Goal: Entertainment & Leisure: Browse casually

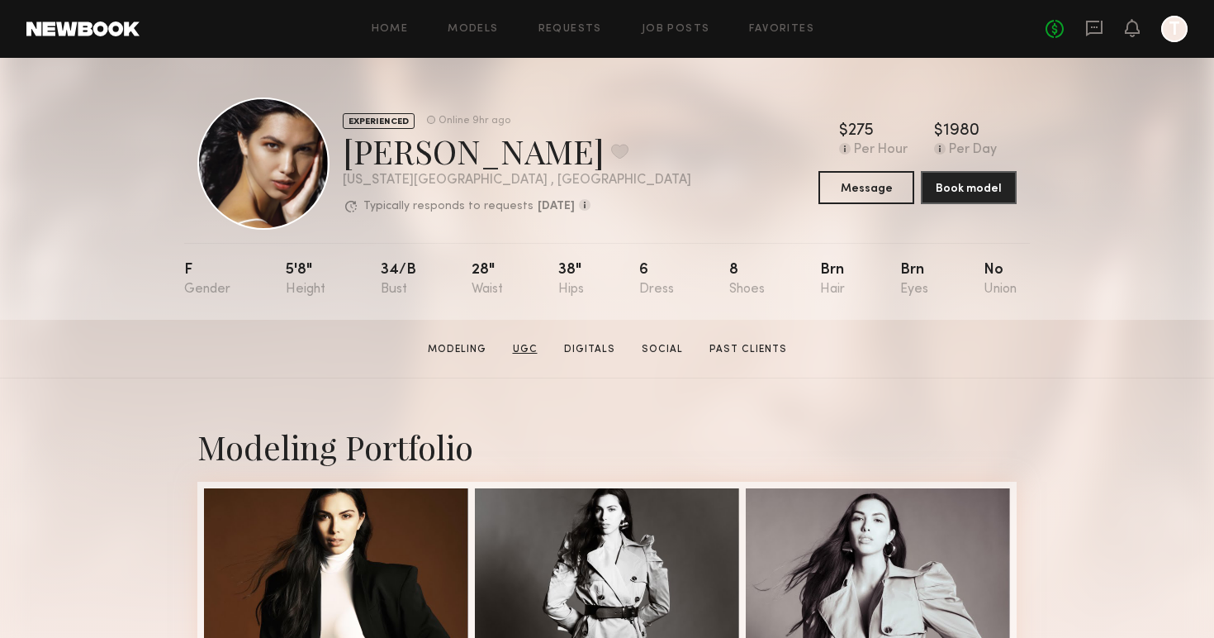
click at [539, 349] on link "UGC" at bounding box center [525, 349] width 38 height 15
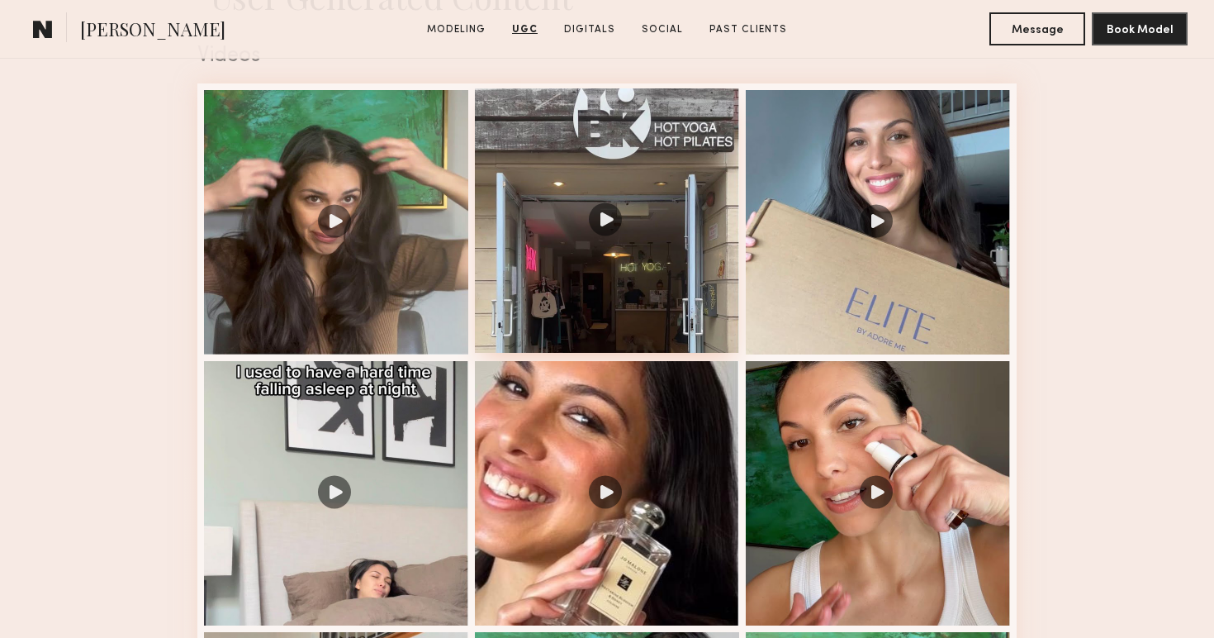
scroll to position [1740, 0]
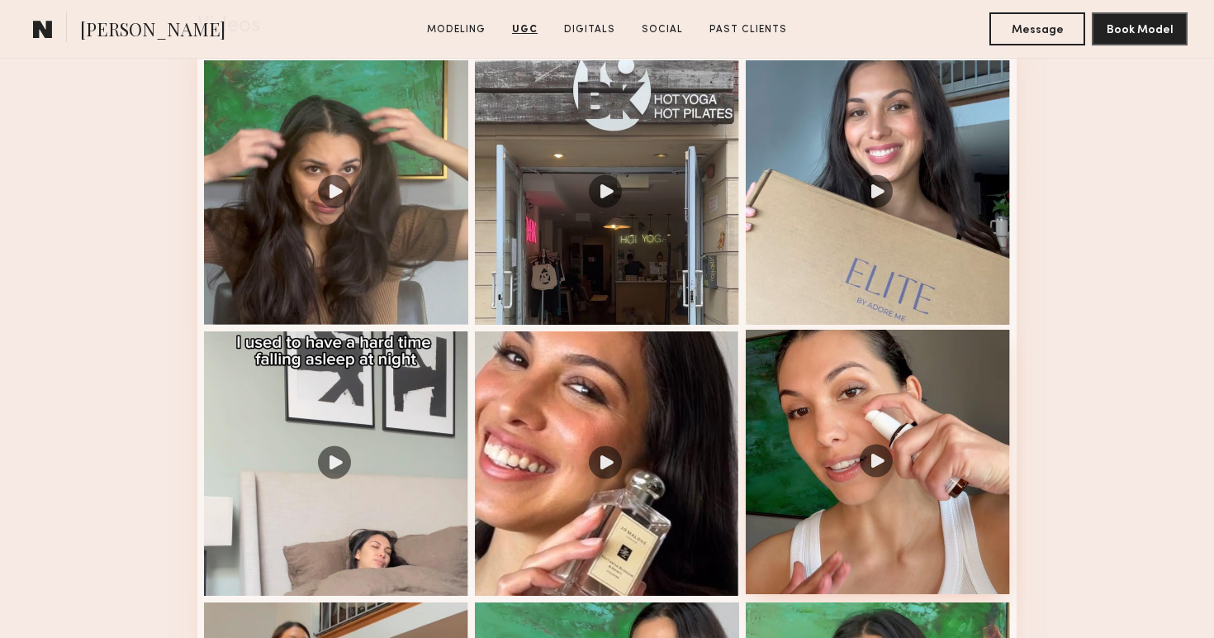
click at [881, 463] on div at bounding box center [878, 462] width 264 height 264
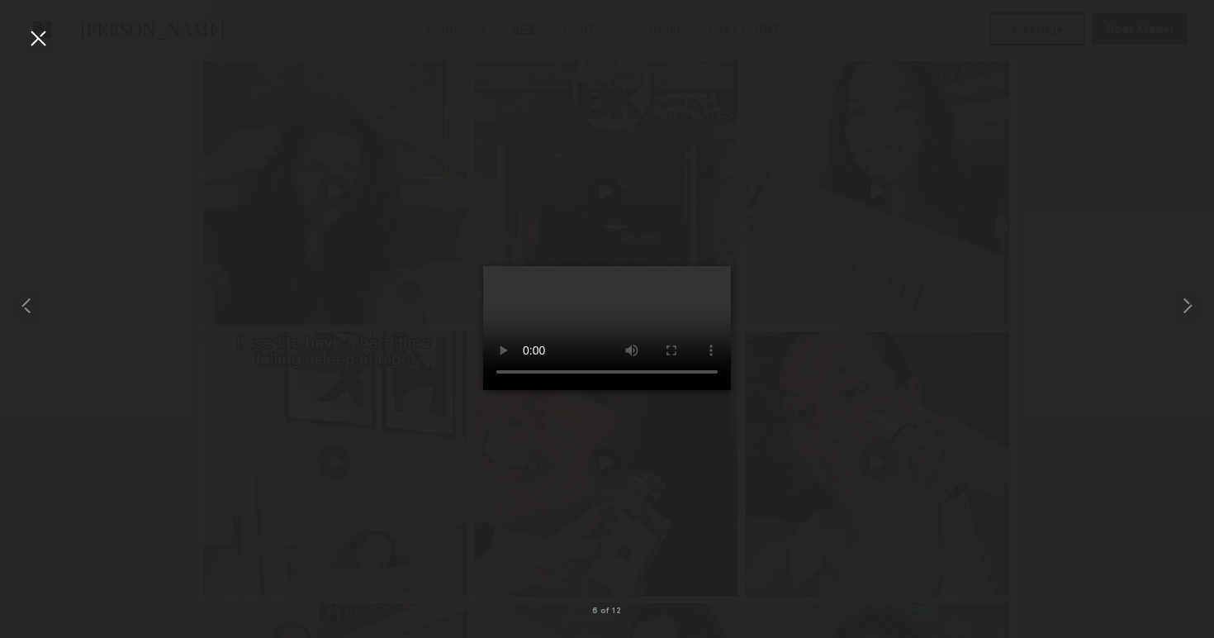
click at [871, 354] on div at bounding box center [607, 305] width 1214 height 558
click at [42, 41] on div at bounding box center [38, 38] width 26 height 26
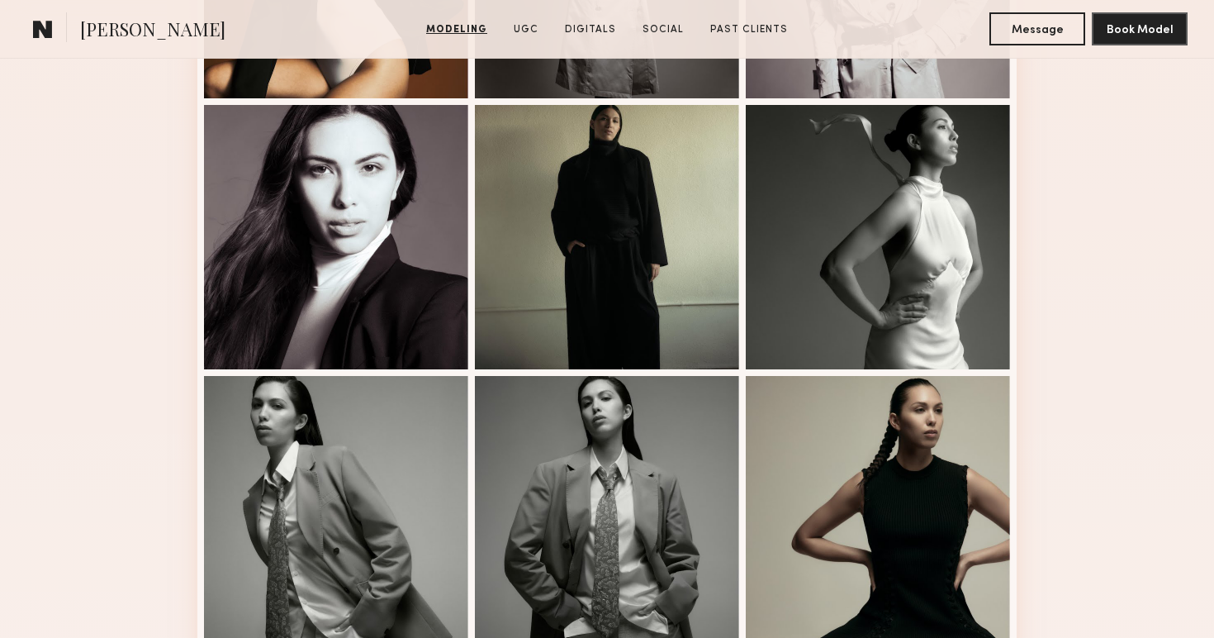
scroll to position [50, 0]
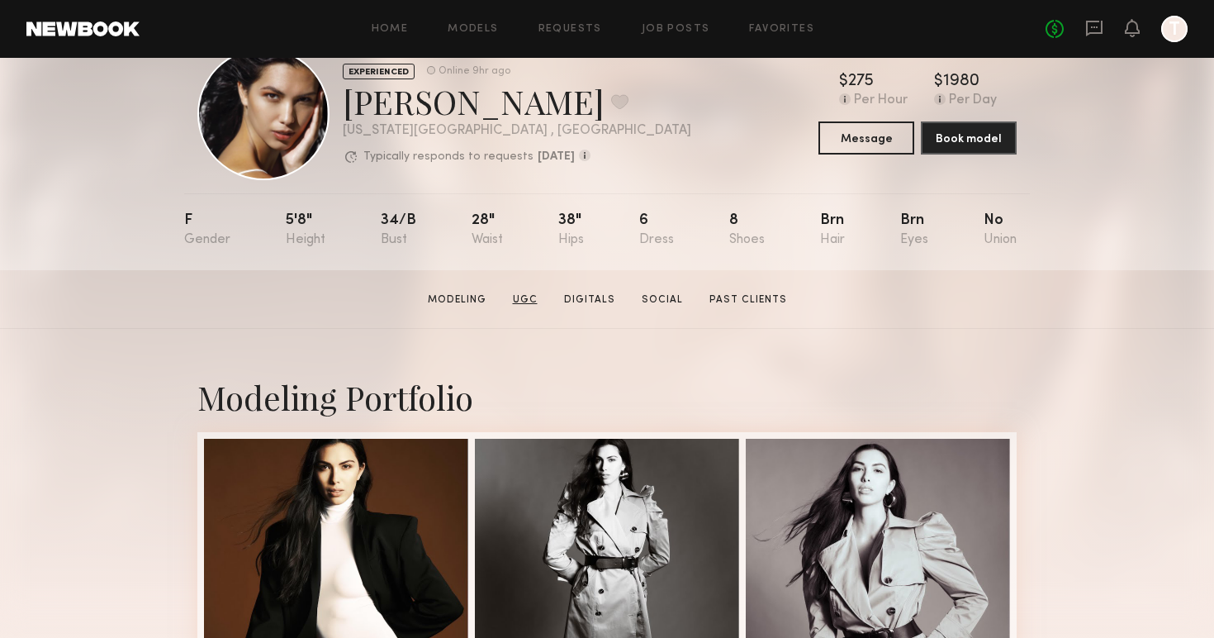
click at [530, 294] on link "UGC" at bounding box center [525, 299] width 38 height 15
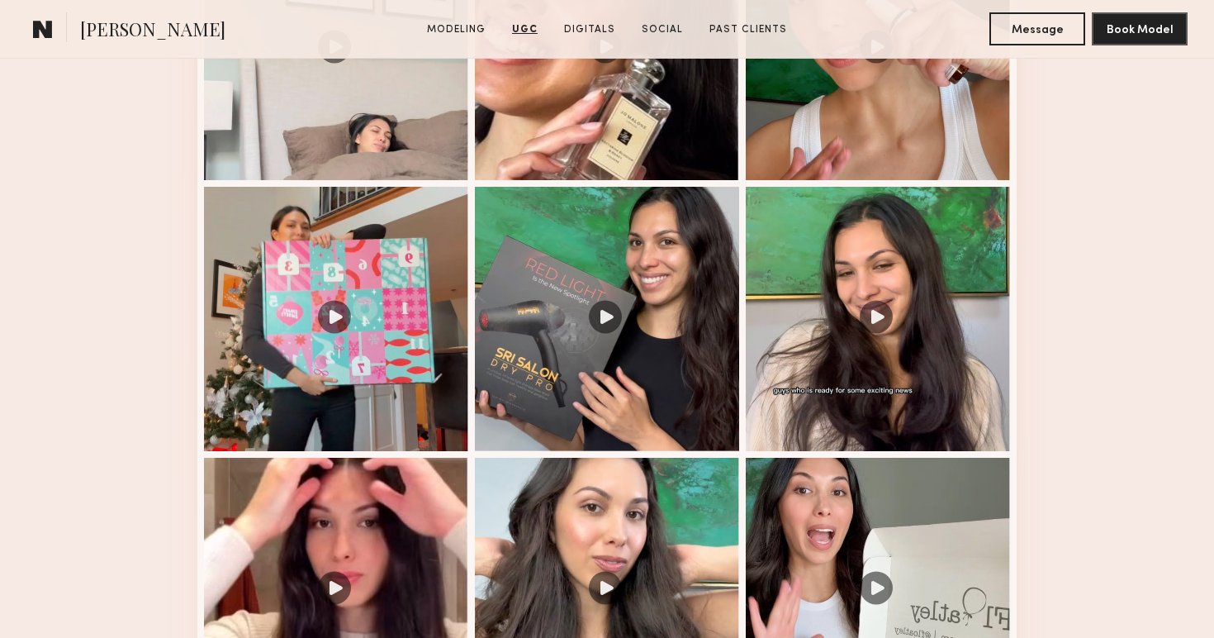
scroll to position [1996, 0]
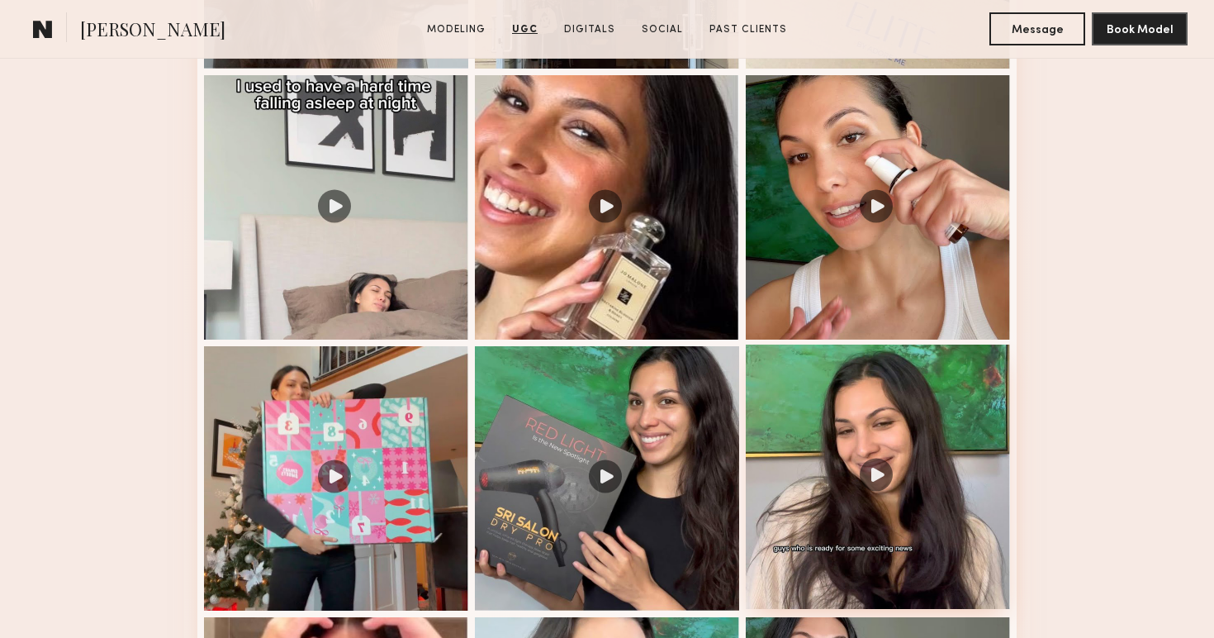
click at [825, 511] on div at bounding box center [878, 476] width 264 height 264
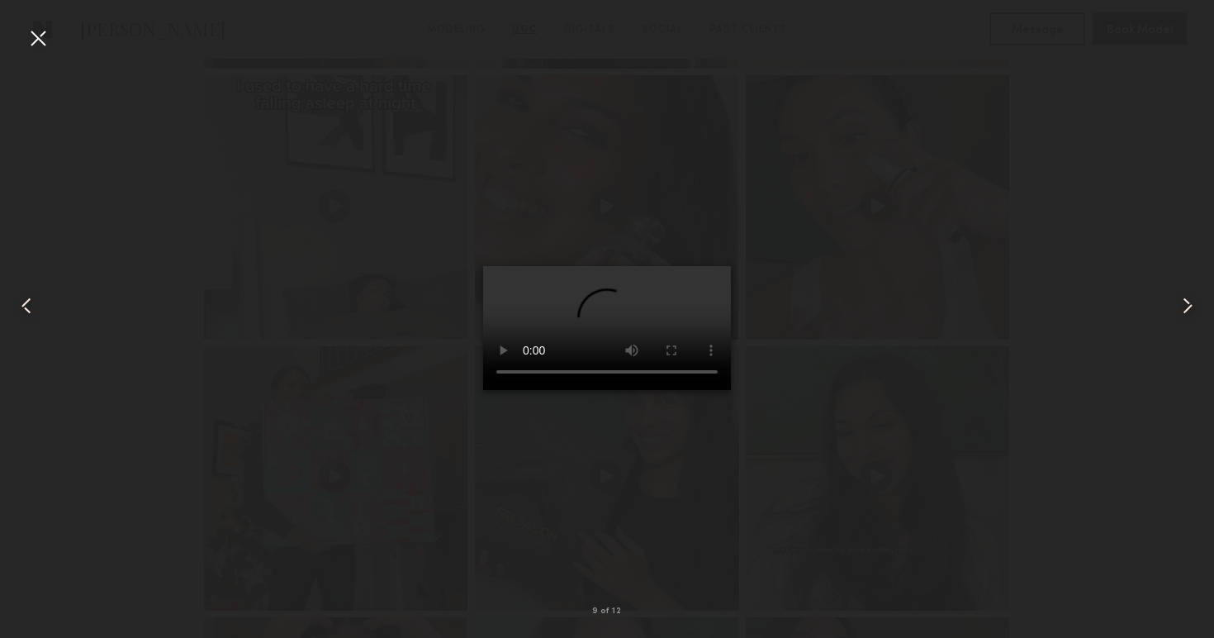
click at [34, 34] on div at bounding box center [38, 38] width 26 height 26
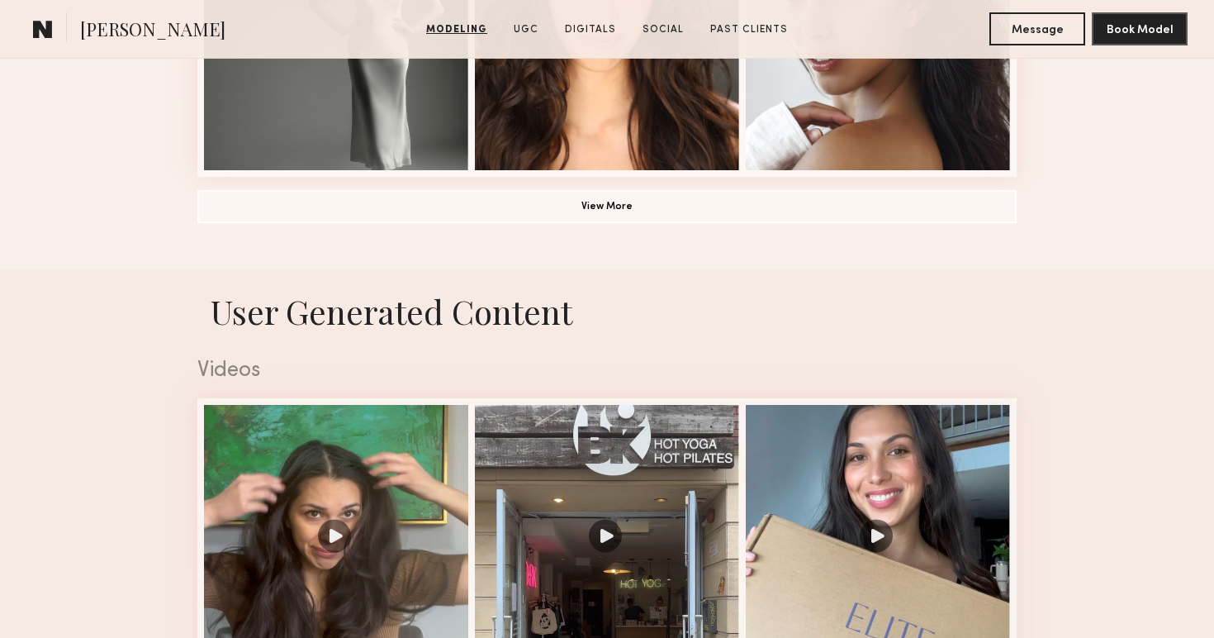
scroll to position [1230, 0]
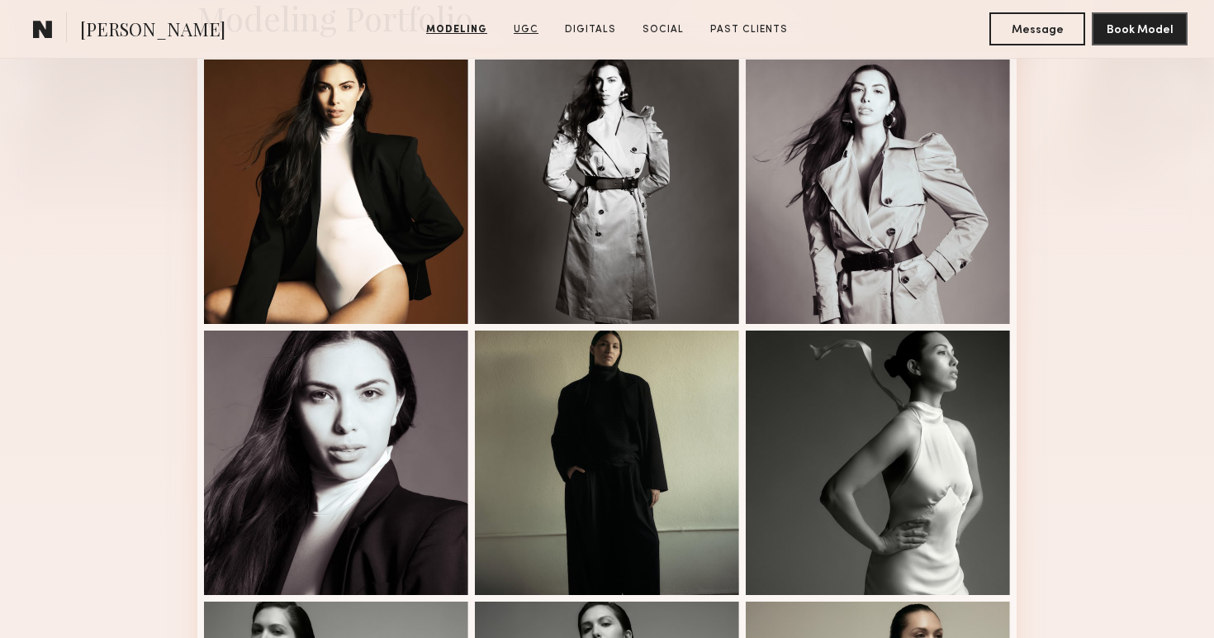
click at [522, 34] on link "UGC" at bounding box center [526, 29] width 38 height 15
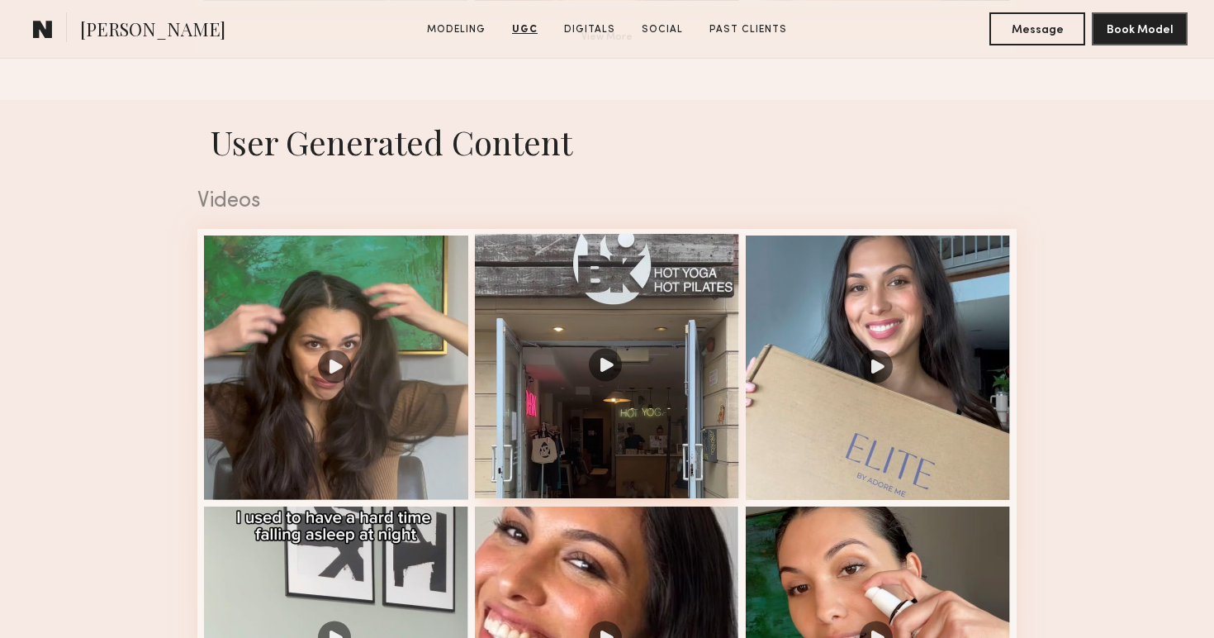
scroll to position [1722, 0]
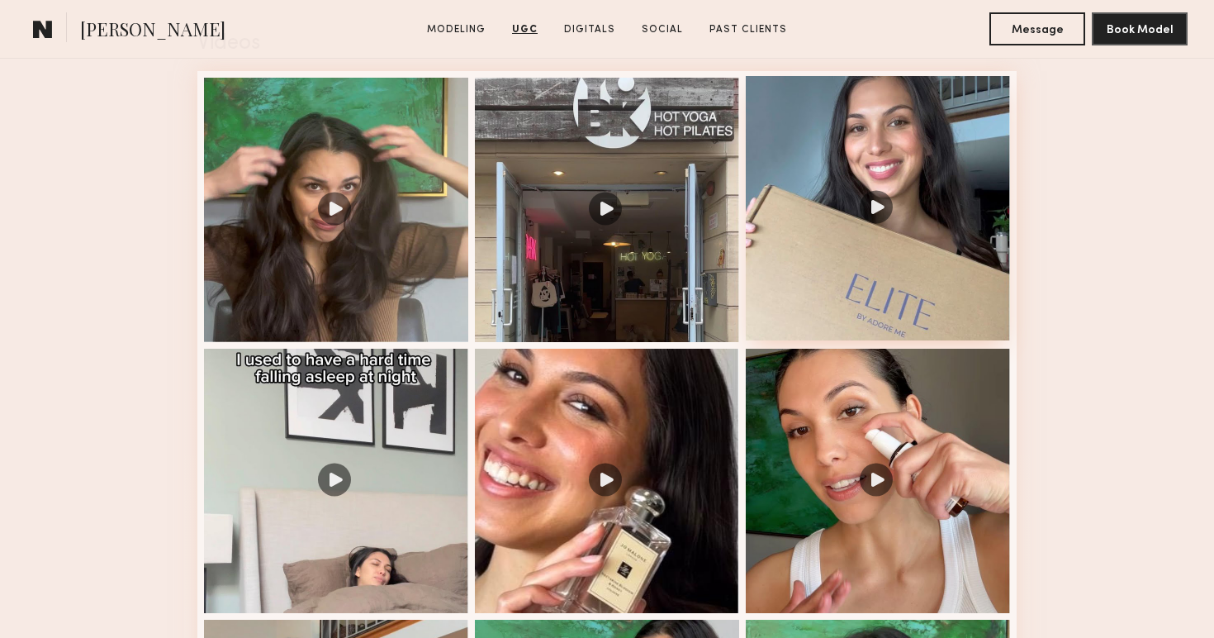
click at [871, 207] on div at bounding box center [878, 208] width 264 height 264
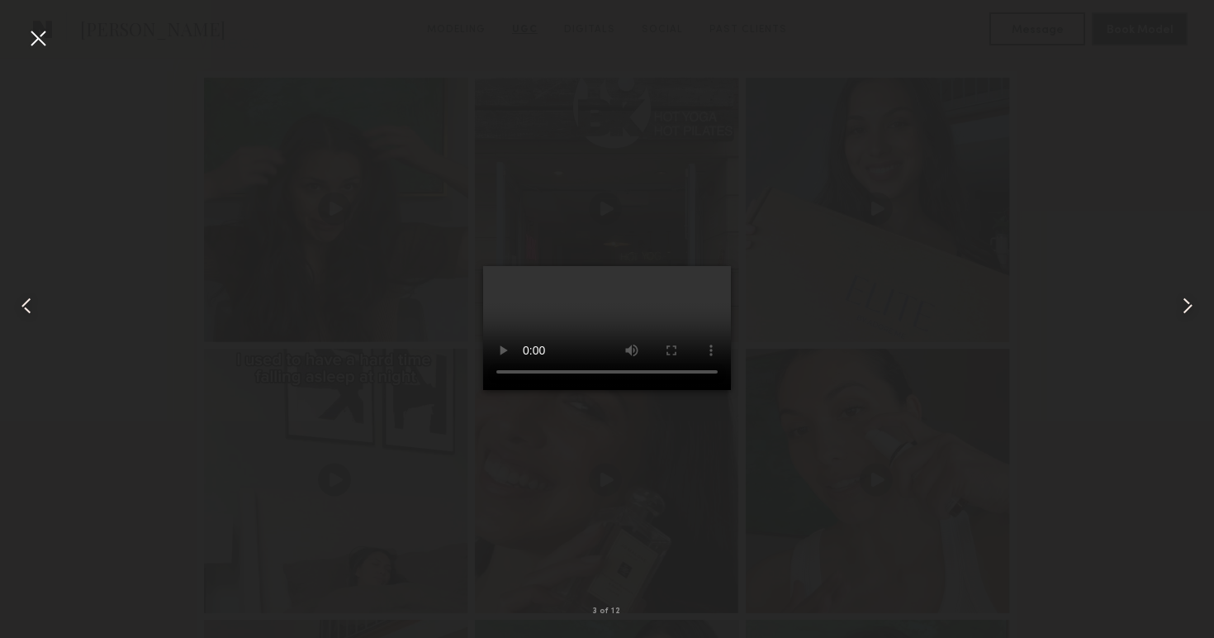
click at [898, 333] on div at bounding box center [607, 305] width 1214 height 558
click at [42, 34] on div at bounding box center [38, 38] width 26 height 26
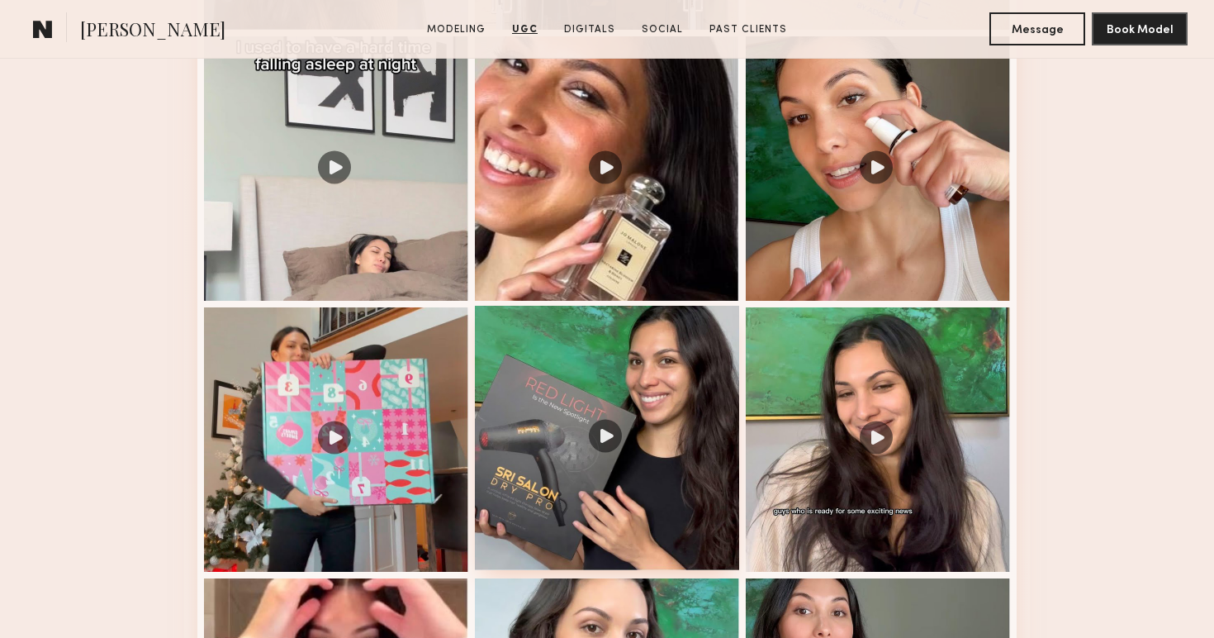
scroll to position [2065, 0]
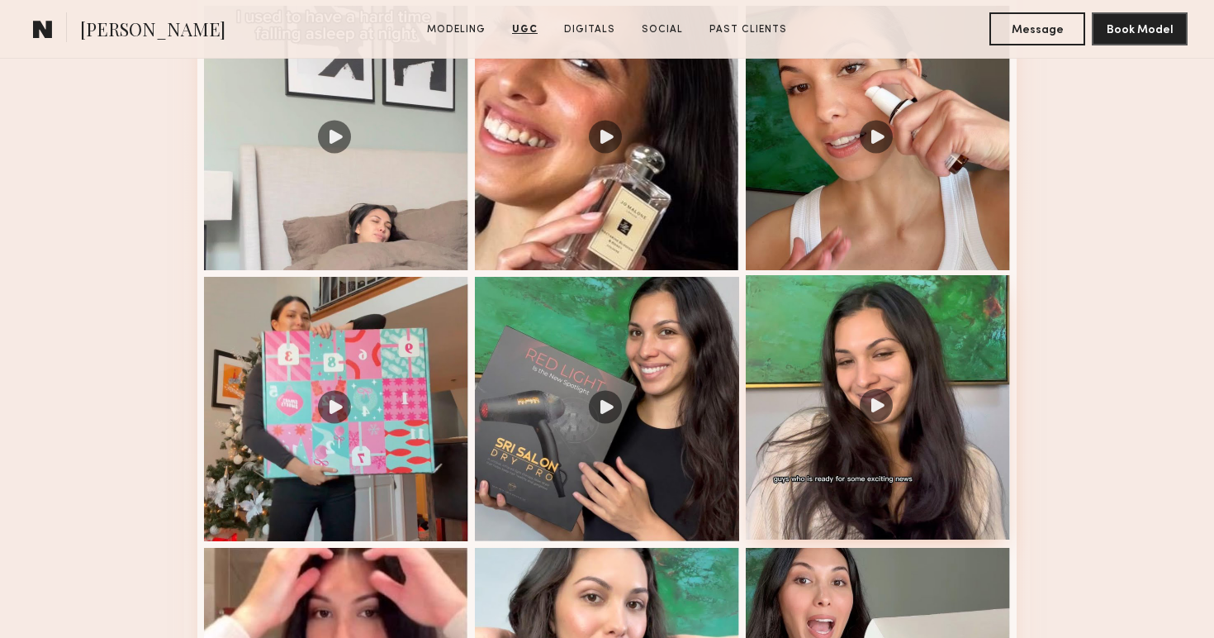
click at [885, 405] on div at bounding box center [878, 407] width 264 height 264
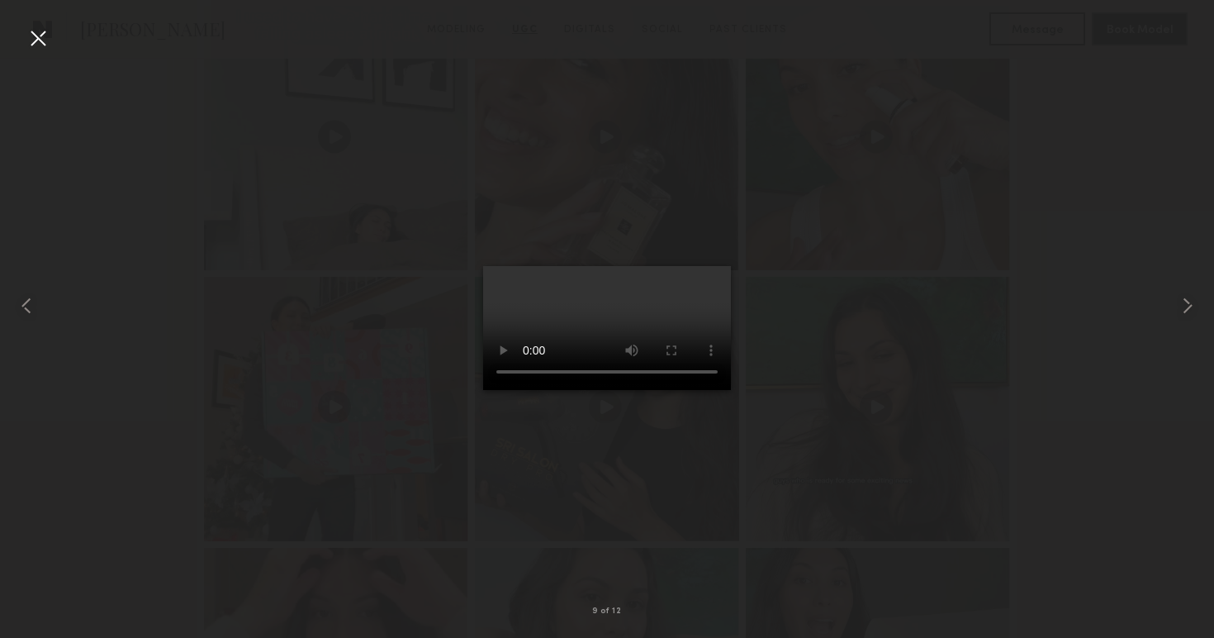
click at [801, 351] on div at bounding box center [607, 305] width 1214 height 558
click at [41, 45] on div at bounding box center [38, 38] width 26 height 26
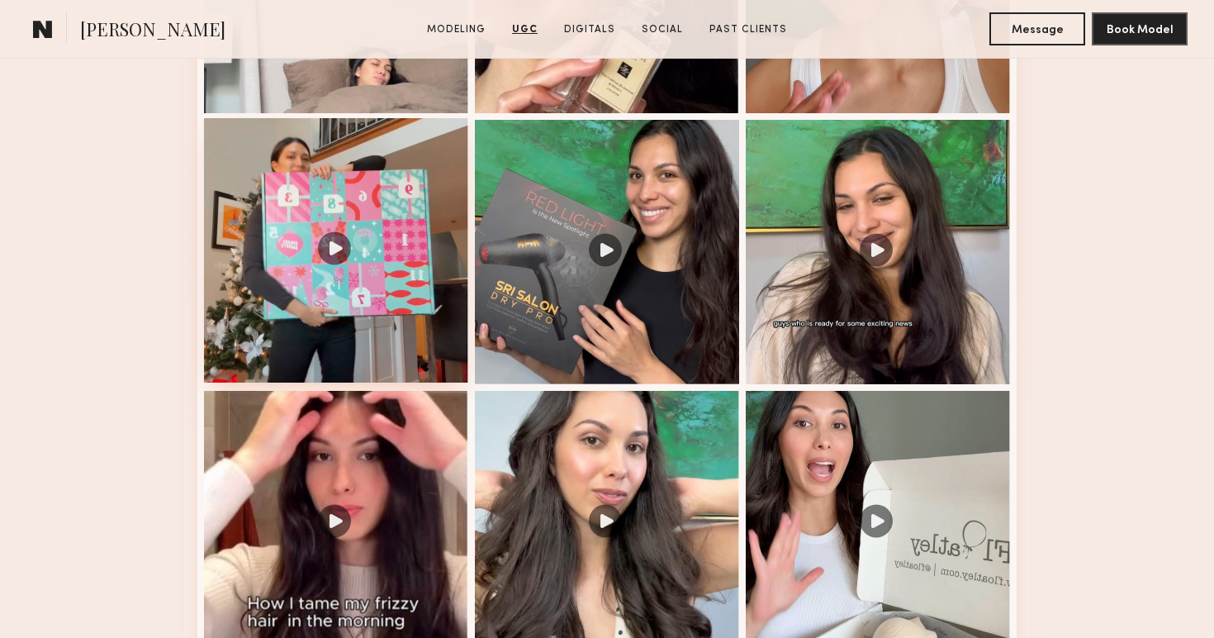
scroll to position [2255, 0]
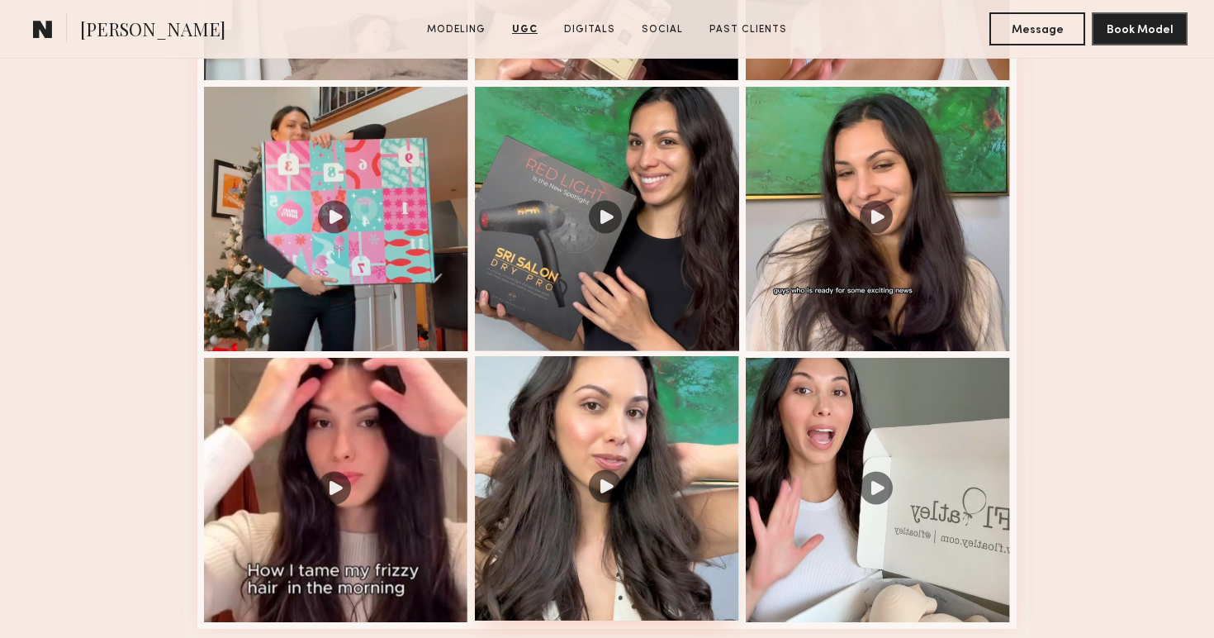
click at [621, 465] on div at bounding box center [607, 488] width 264 height 264
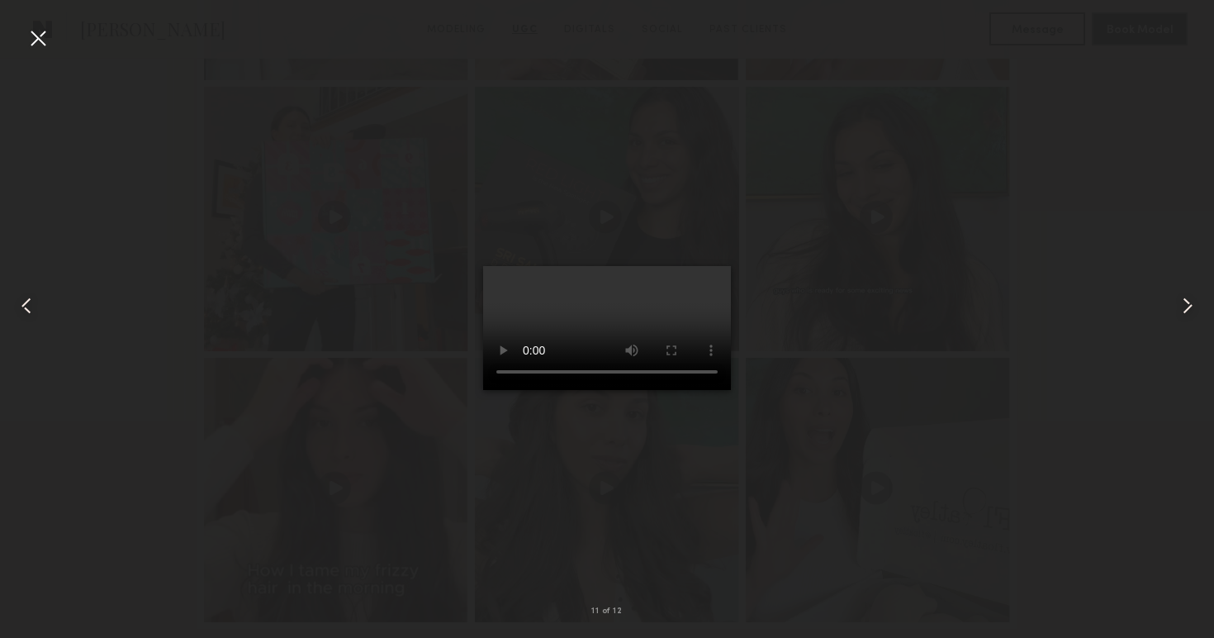
click at [857, 299] on div at bounding box center [607, 305] width 1214 height 558
click at [26, 40] on div at bounding box center [38, 38] width 26 height 26
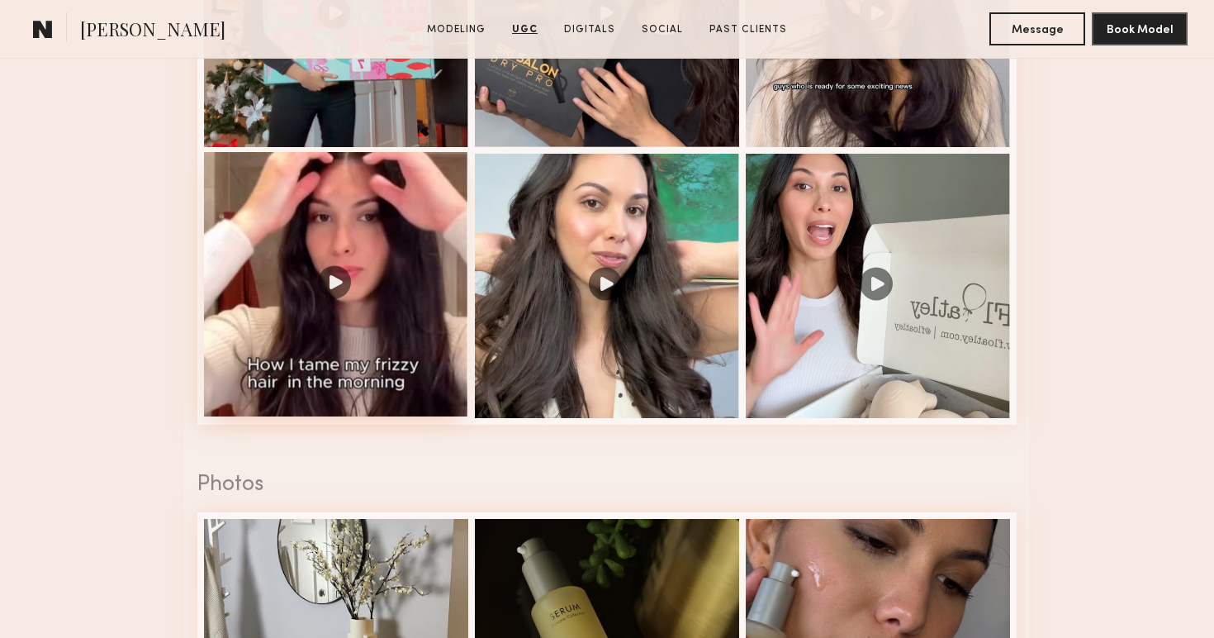
scroll to position [2528, 0]
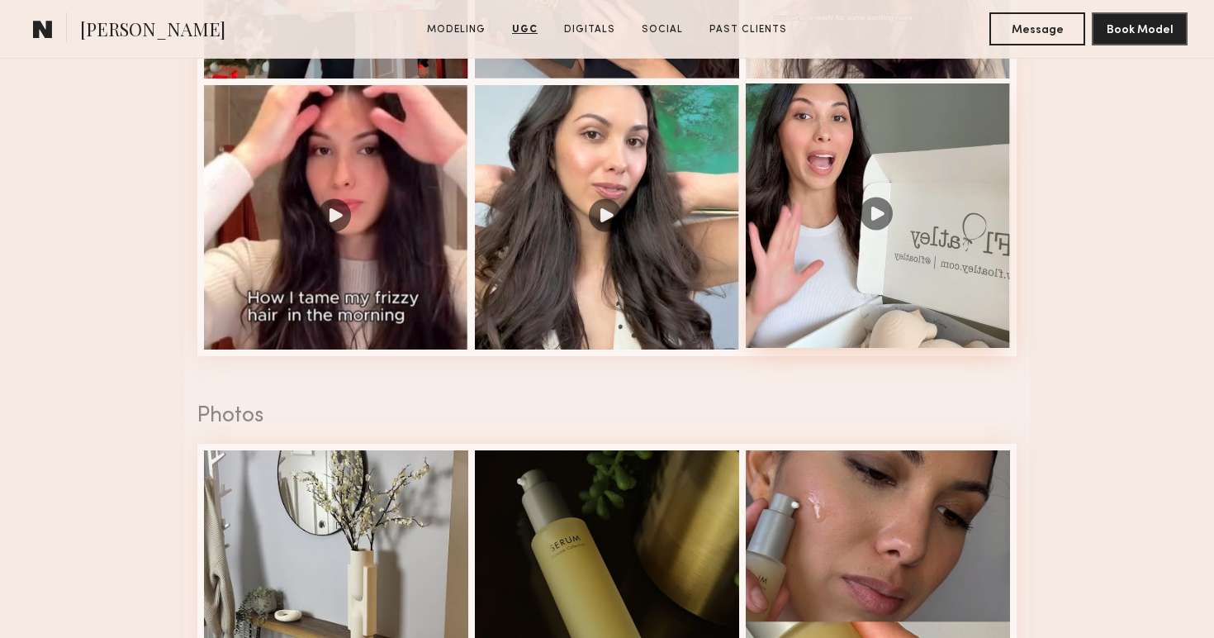
click at [870, 215] on div at bounding box center [878, 215] width 264 height 264
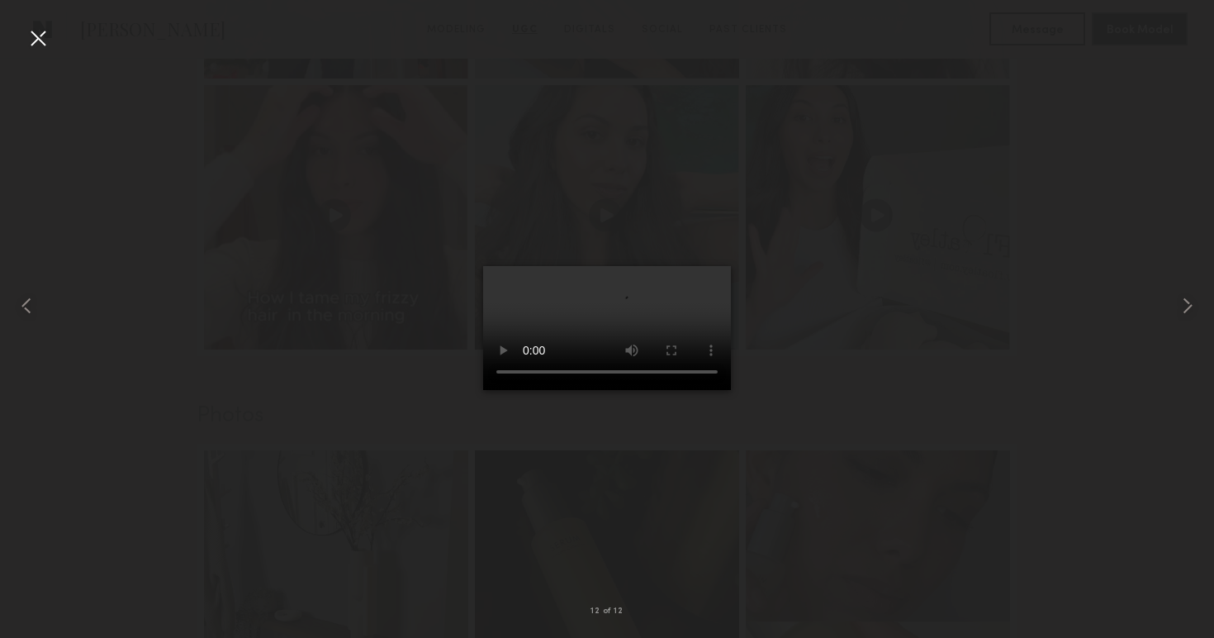
click at [861, 410] on div at bounding box center [607, 305] width 1214 height 558
click at [45, 50] on div at bounding box center [38, 38] width 26 height 26
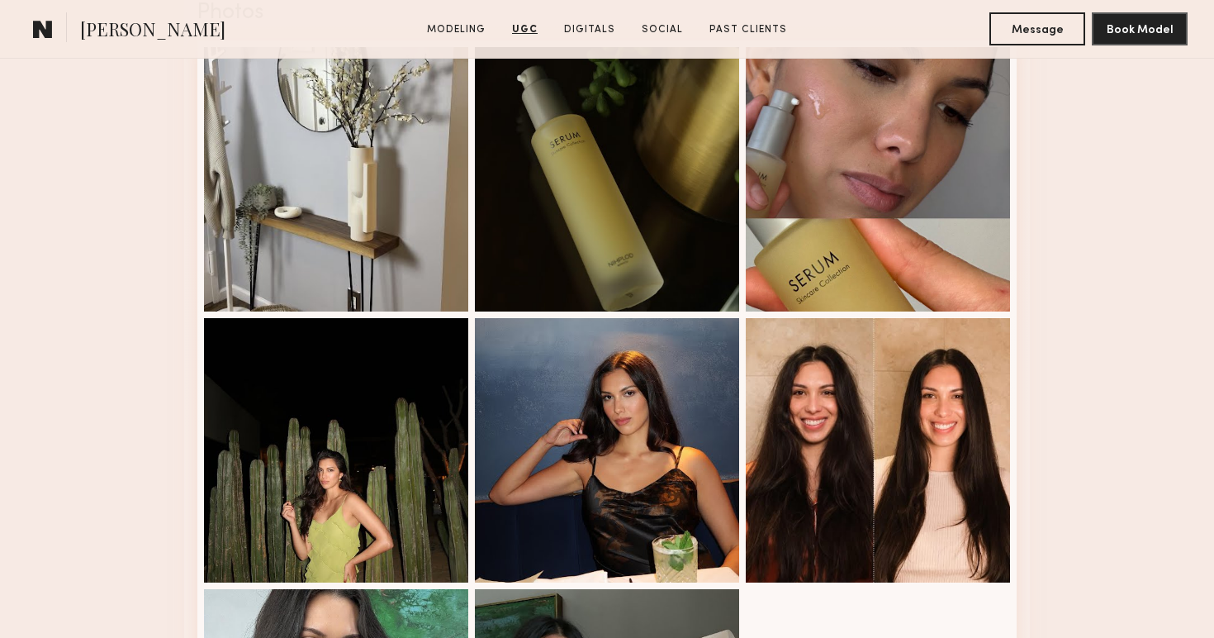
scroll to position [3209, 0]
